Goal: Information Seeking & Learning: Learn about a topic

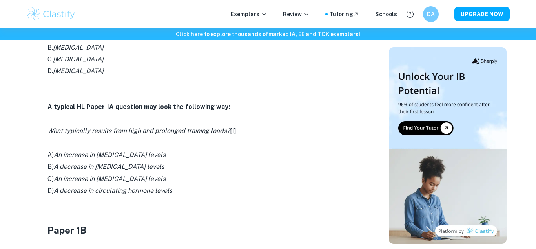
scroll to position [582, 0]
click at [120, 132] on icon "What typically results from high and prolonged training loads?" at bounding box center [139, 129] width 183 height 7
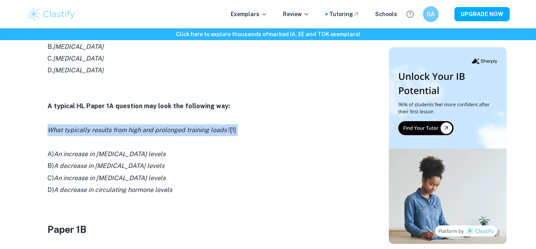
click at [120, 132] on icon "What typically results from high and prolonged training loads?" at bounding box center [139, 129] width 183 height 7
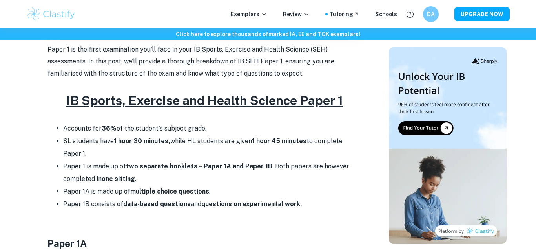
scroll to position [320, 0]
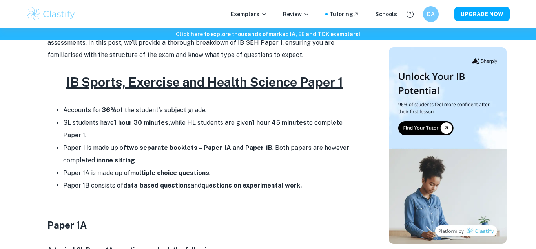
click at [86, 111] on li "Accounts for 36% of the student's subject grade." at bounding box center [212, 110] width 298 height 13
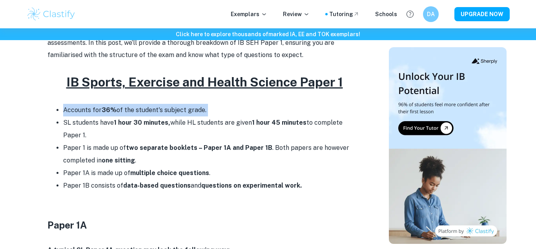
click at [86, 111] on li "Accounts for 36% of the student's subject grade." at bounding box center [212, 110] width 298 height 13
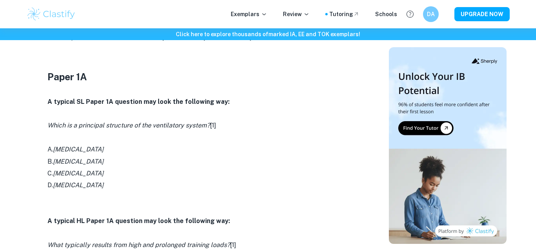
scroll to position [473, 0]
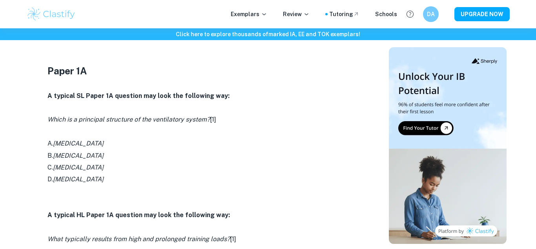
click at [92, 141] on icon "[MEDICAL_DATA]" at bounding box center [78, 142] width 51 height 7
drag, startPoint x: 92, startPoint y: 141, endPoint x: 83, endPoint y: 139, distance: 9.2
click at [83, 139] on p "A. [MEDICAL_DATA]" at bounding box center [205, 143] width 314 height 12
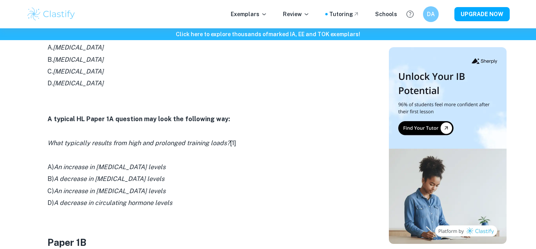
scroll to position [571, 0]
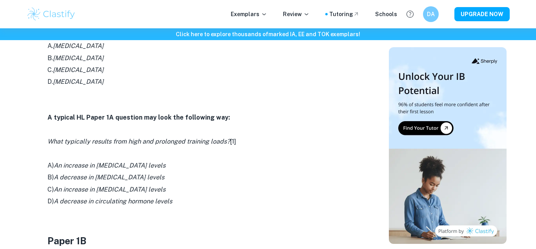
click at [83, 142] on icon "What typically results from high and prolonged training loads?" at bounding box center [139, 140] width 183 height 7
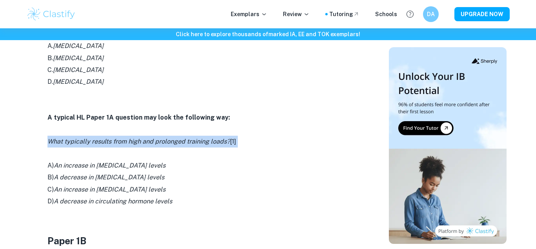
click at [83, 142] on icon "What typically results from high and prolonged training loads?" at bounding box center [139, 140] width 183 height 7
click at [159, 138] on icon "What typically results from high and prolonged training loads?" at bounding box center [139, 140] width 183 height 7
click at [160, 138] on icon "What typically results from high and prolonged training loads?" at bounding box center [139, 140] width 183 height 7
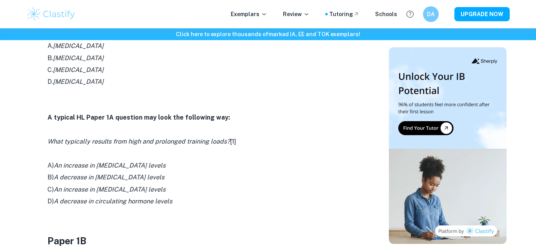
click at [67, 167] on icon "An increase in [MEDICAL_DATA] levels" at bounding box center [110, 164] width 112 height 7
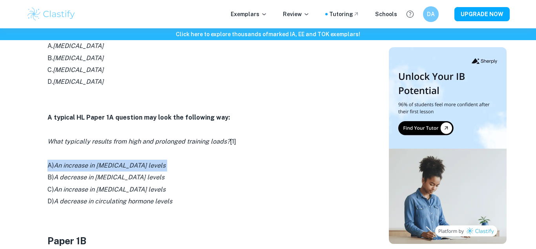
click at [67, 167] on icon "An increase in [MEDICAL_DATA] levels" at bounding box center [110, 164] width 112 height 7
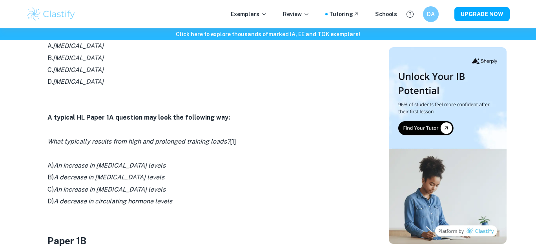
click at [75, 173] on icon "A decrease in [MEDICAL_DATA] levels" at bounding box center [109, 176] width 111 height 7
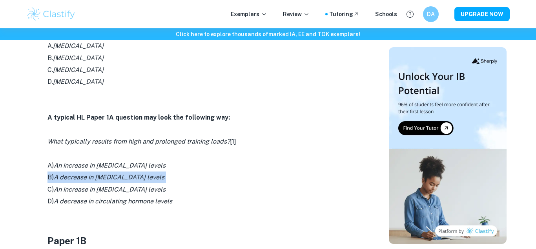
click at [75, 173] on icon "A decrease in [MEDICAL_DATA] levels" at bounding box center [109, 176] width 111 height 7
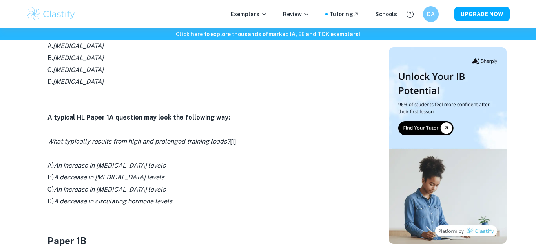
click at [101, 201] on icon "A decrease in circulating hormone levels" at bounding box center [113, 200] width 119 height 7
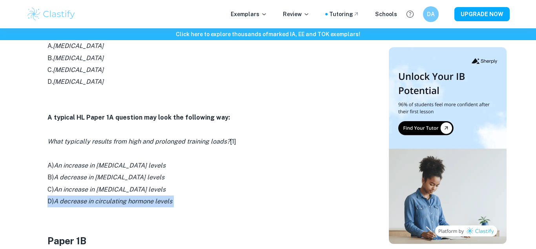
click at [101, 201] on icon "A decrease in circulating hormone levels" at bounding box center [113, 200] width 119 height 7
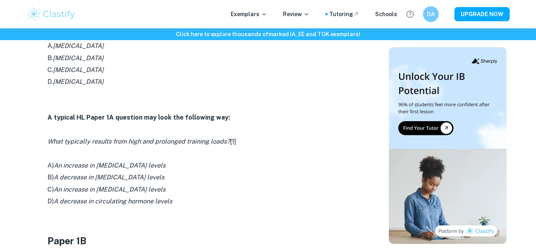
click at [100, 170] on p "A) An increase in [MEDICAL_DATA] levels" at bounding box center [205, 165] width 314 height 12
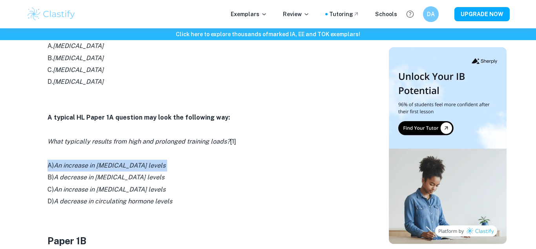
click at [100, 170] on p "A) An increase in [MEDICAL_DATA] levels" at bounding box center [205, 165] width 314 height 12
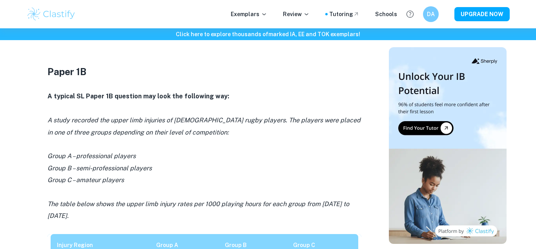
scroll to position [741, 0]
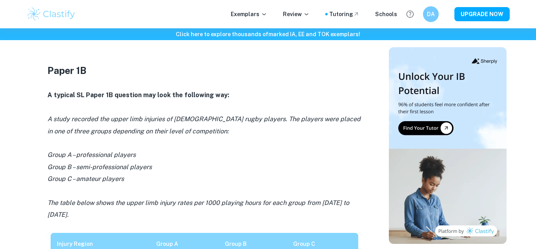
click at [101, 124] on p "A study recorded the upper limb injuries of [DEMOGRAPHIC_DATA] rugby players. T…" at bounding box center [205, 125] width 314 height 24
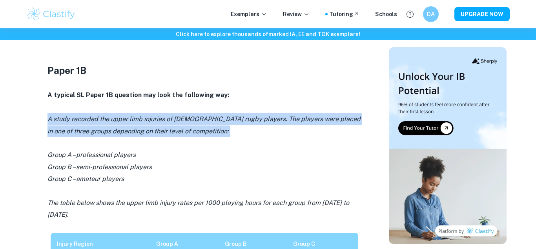
click at [101, 124] on p "A study recorded the upper limb injuries of [DEMOGRAPHIC_DATA] rugby players. T…" at bounding box center [205, 125] width 314 height 24
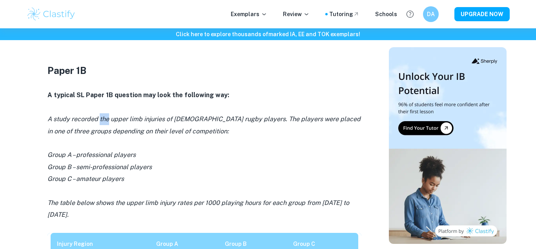
click at [101, 124] on p "A study recorded the upper limb injuries of [DEMOGRAPHIC_DATA] rugby players. T…" at bounding box center [205, 125] width 314 height 24
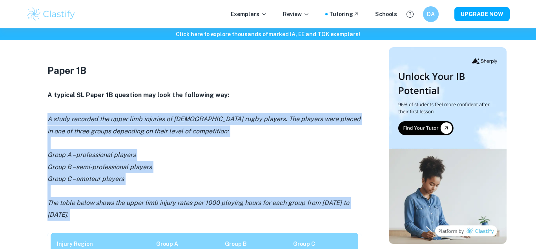
drag, startPoint x: 101, startPoint y: 124, endPoint x: 106, endPoint y: 203, distance: 78.3
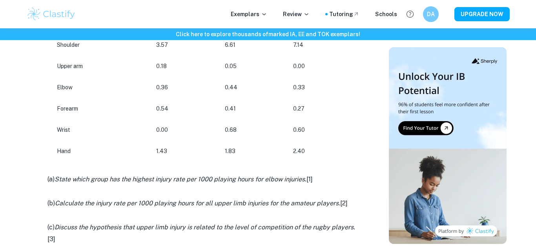
scroll to position [965, 0]
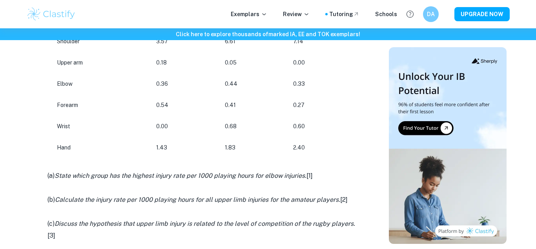
click at [102, 179] on icon "State which group has the highest injury rate per 1000 playing hours for elbow …" at bounding box center [181, 175] width 252 height 7
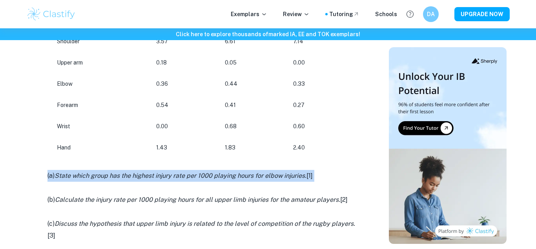
click at [102, 179] on icon "State which group has the highest injury rate per 1000 playing hours for elbow …" at bounding box center [181, 175] width 252 height 7
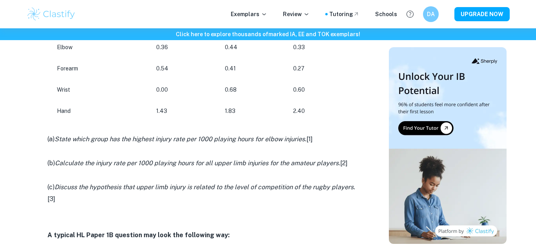
click at [102, 179] on p at bounding box center [205, 175] width 314 height 12
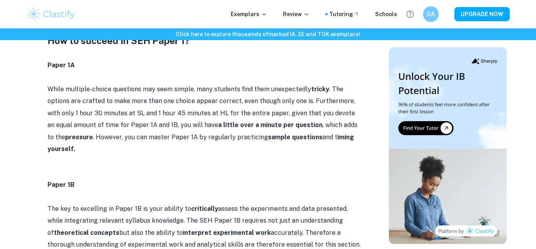
scroll to position [1992, 0]
